Goal: Task Accomplishment & Management: Use online tool/utility

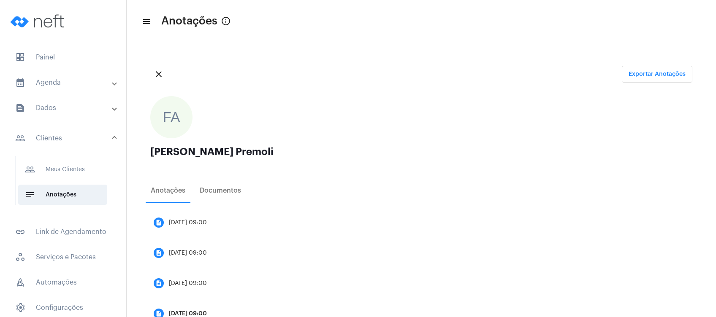
scroll to position [56, 0]
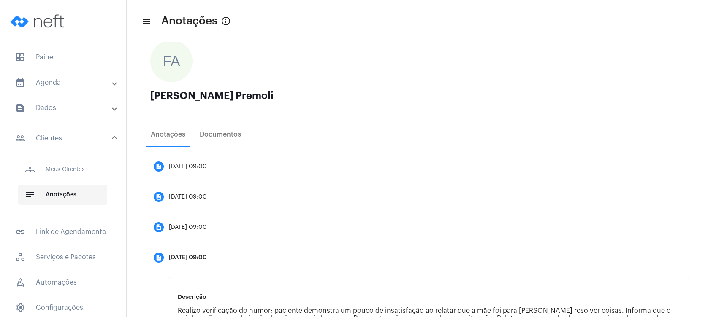
click at [74, 192] on span "notes Anotações" at bounding box center [62, 195] width 89 height 20
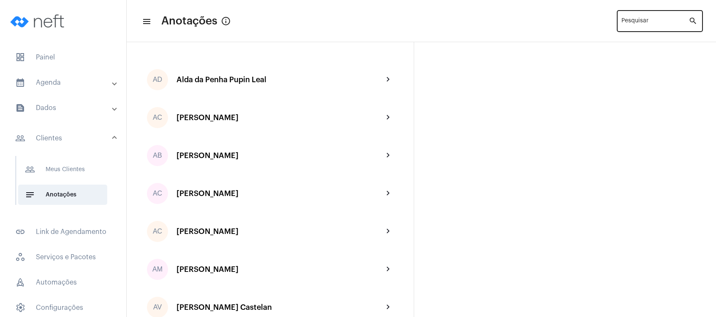
click at [633, 19] on div "Pesquisar" at bounding box center [654, 20] width 67 height 23
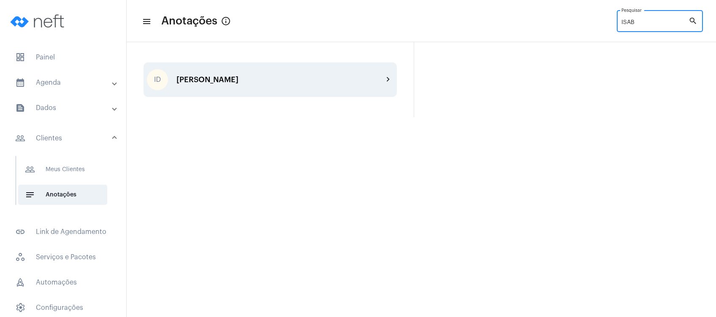
type input "ISAB"
click at [314, 76] on div "[PERSON_NAME]" at bounding box center [279, 80] width 207 height 8
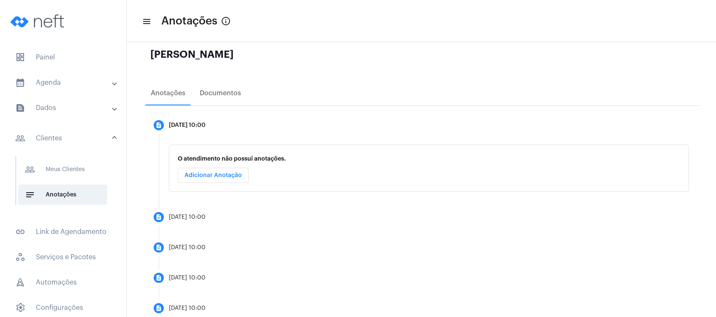
scroll to position [151, 0]
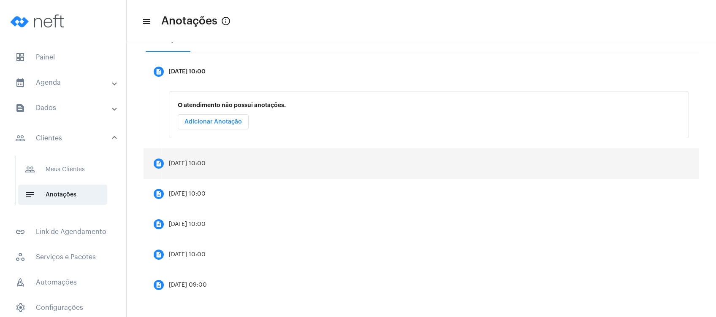
click at [230, 159] on mat-step-header "description [DATE] 10:00" at bounding box center [420, 164] width 555 height 30
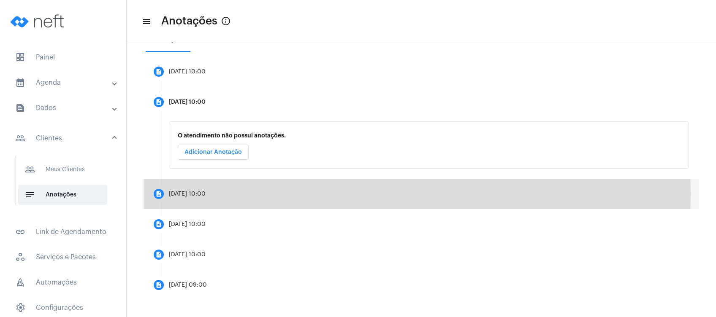
click at [206, 194] on div "[DATE] 10:00" at bounding box center [187, 194] width 37 height 6
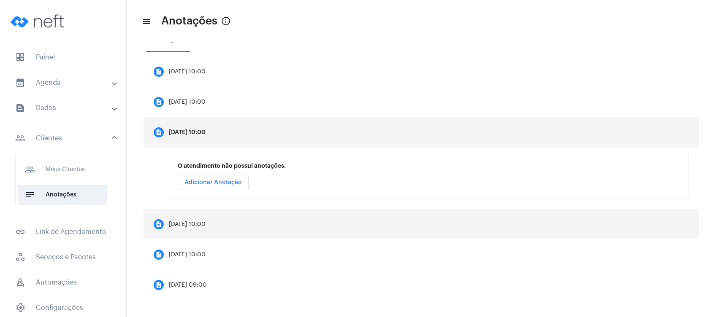
click at [215, 214] on mat-step-header "description [DATE] 10:00" at bounding box center [420, 224] width 555 height 30
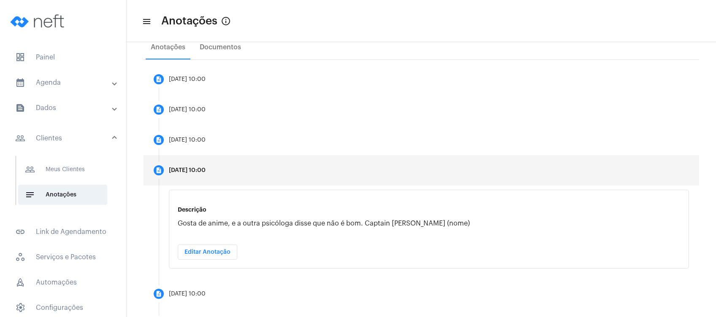
scroll to position [126, 0]
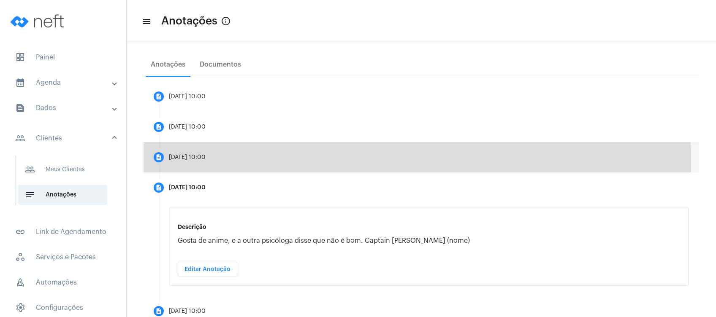
click at [267, 161] on mat-step-header "description [DATE] 10:00" at bounding box center [420, 157] width 555 height 30
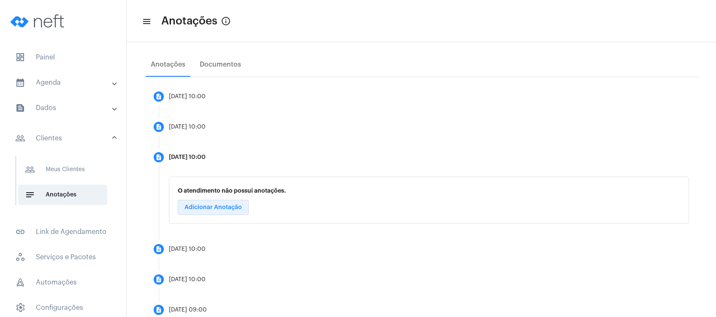
click at [233, 203] on button "Adicionar Anotação" at bounding box center [213, 207] width 71 height 15
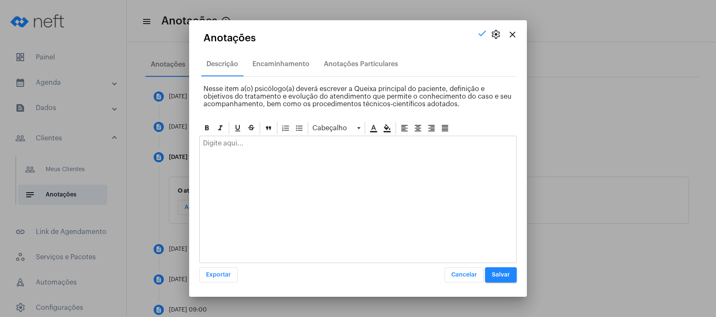
click at [254, 152] on div at bounding box center [358, 145] width 317 height 19
